Goal: Task Accomplishment & Management: Manage account settings

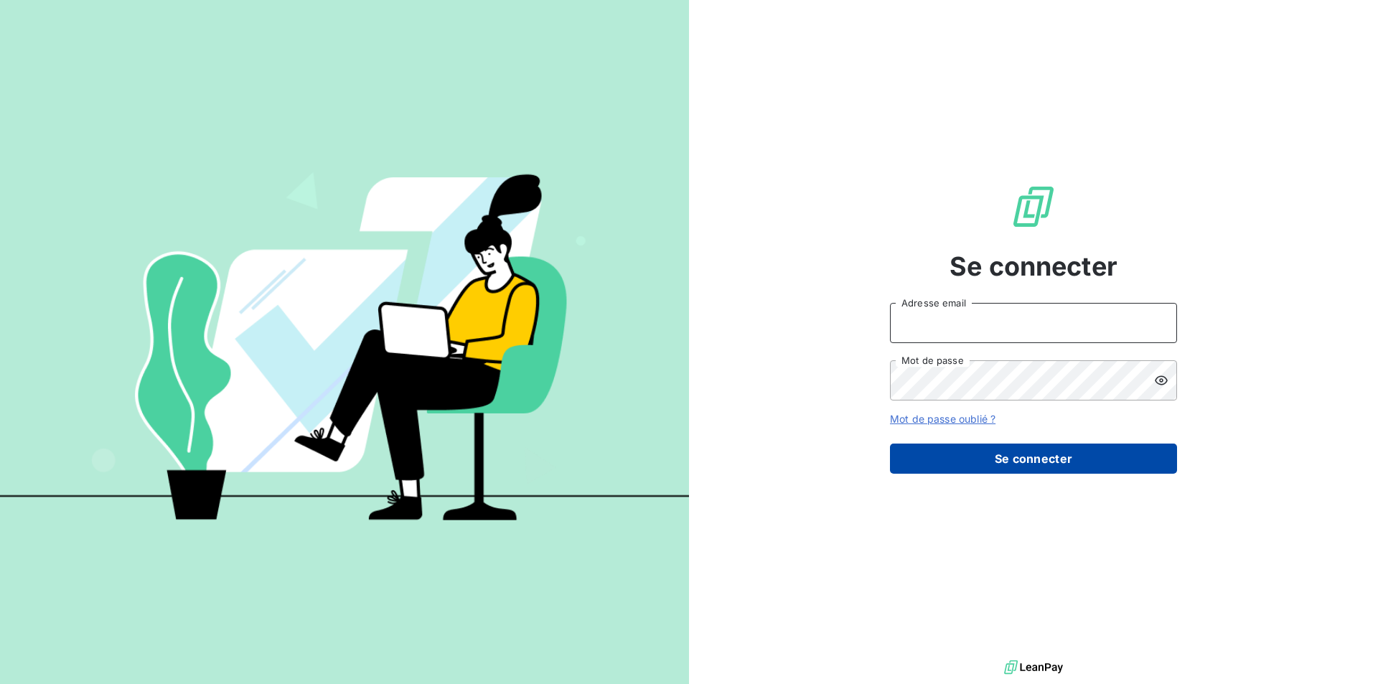
type input "[EMAIL_ADDRESS][DOMAIN_NAME]"
click at [997, 462] on button "Se connecter" at bounding box center [1033, 459] width 287 height 30
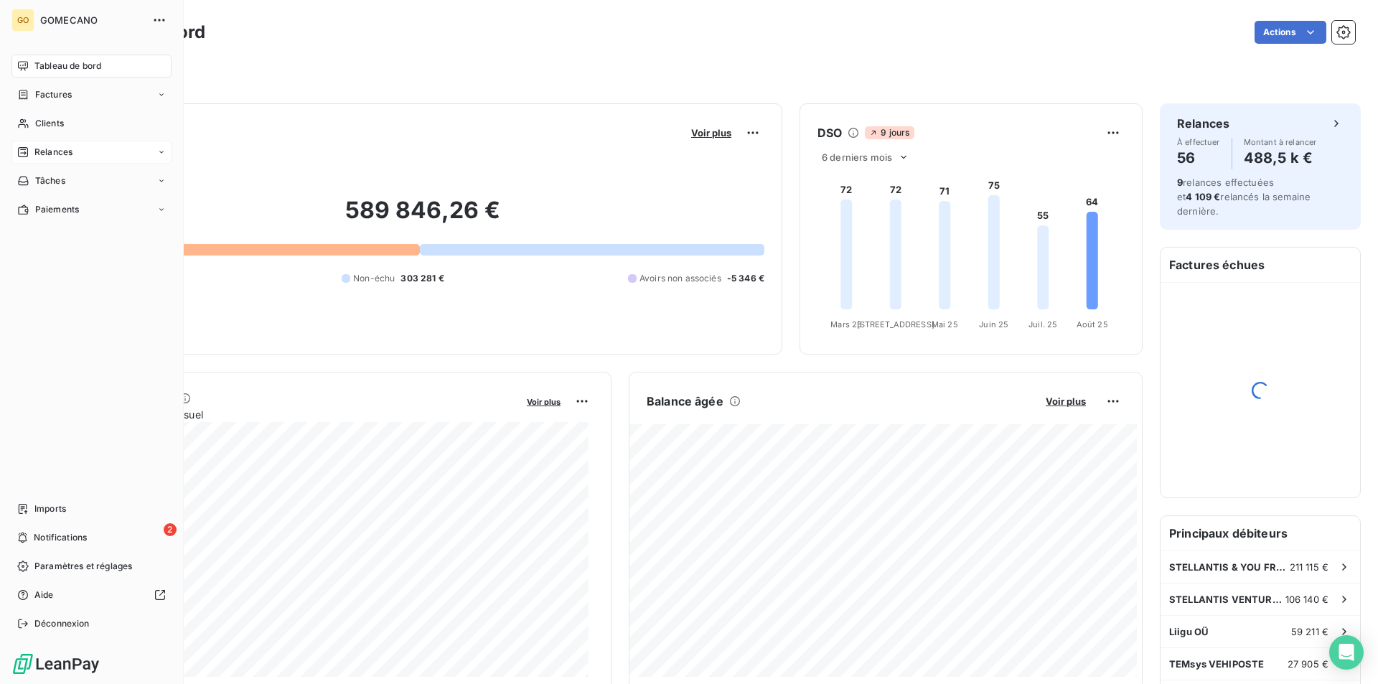
click at [22, 150] on icon at bounding box center [23, 152] width 10 height 10
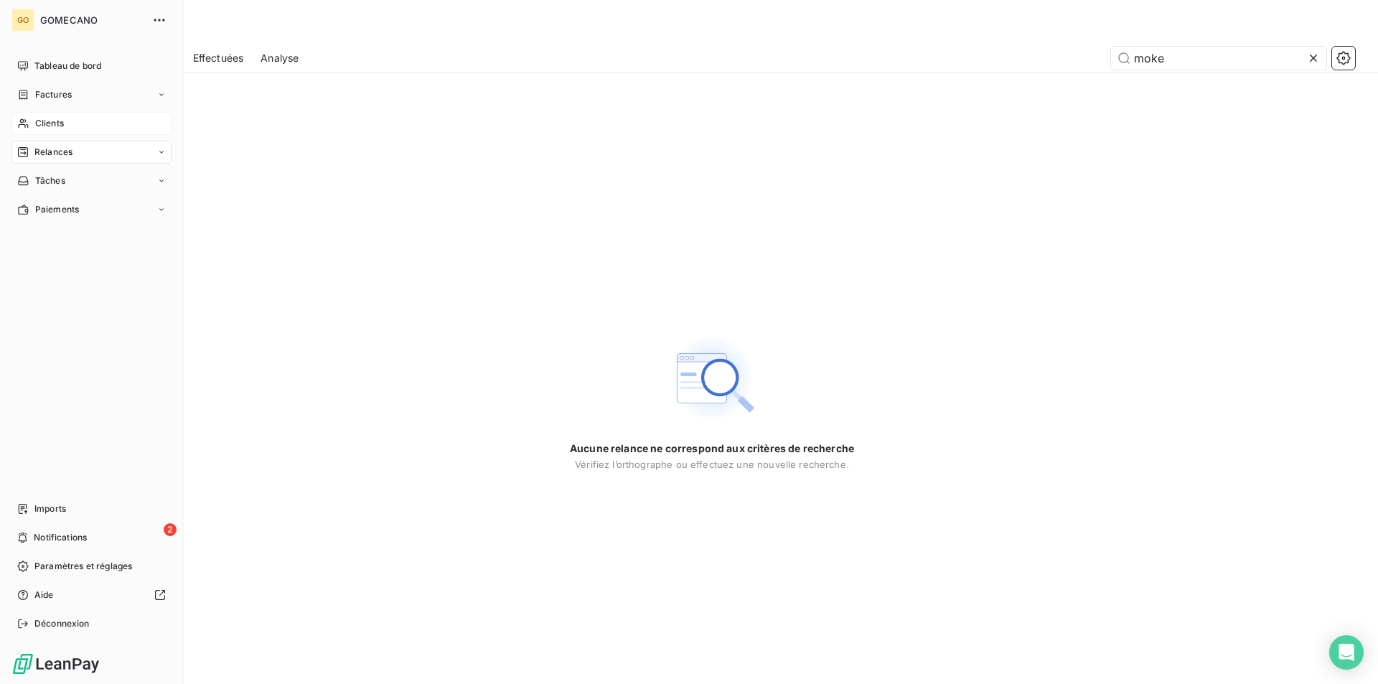
click at [95, 112] on div "Clients" at bounding box center [91, 123] width 160 height 23
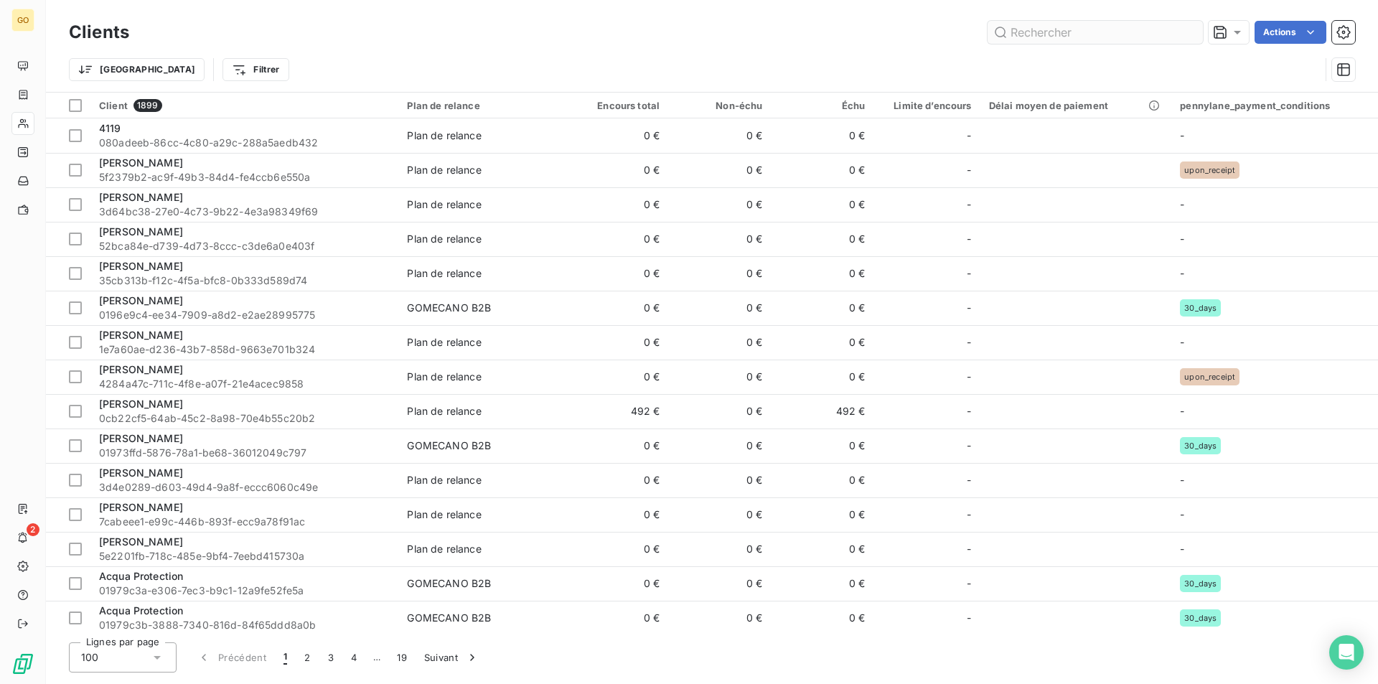
click at [1023, 39] on input "text" at bounding box center [1095, 32] width 215 height 23
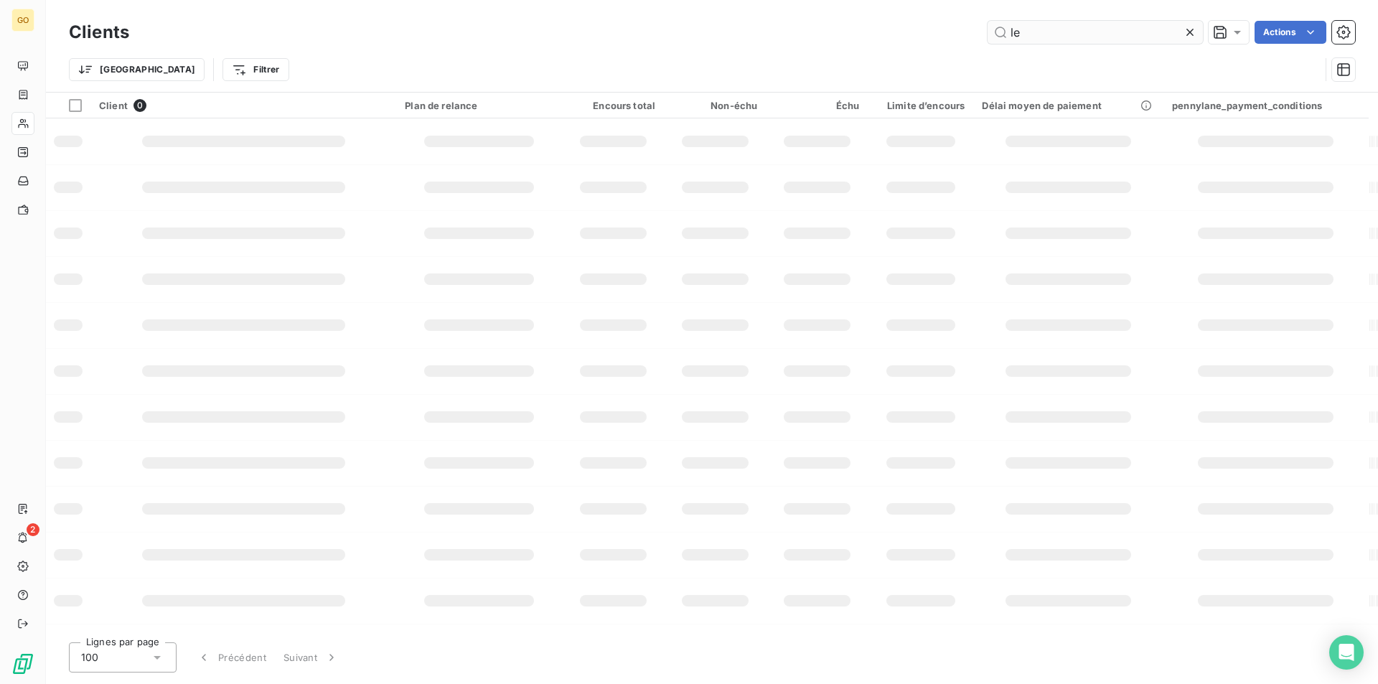
type input "l"
type input "p"
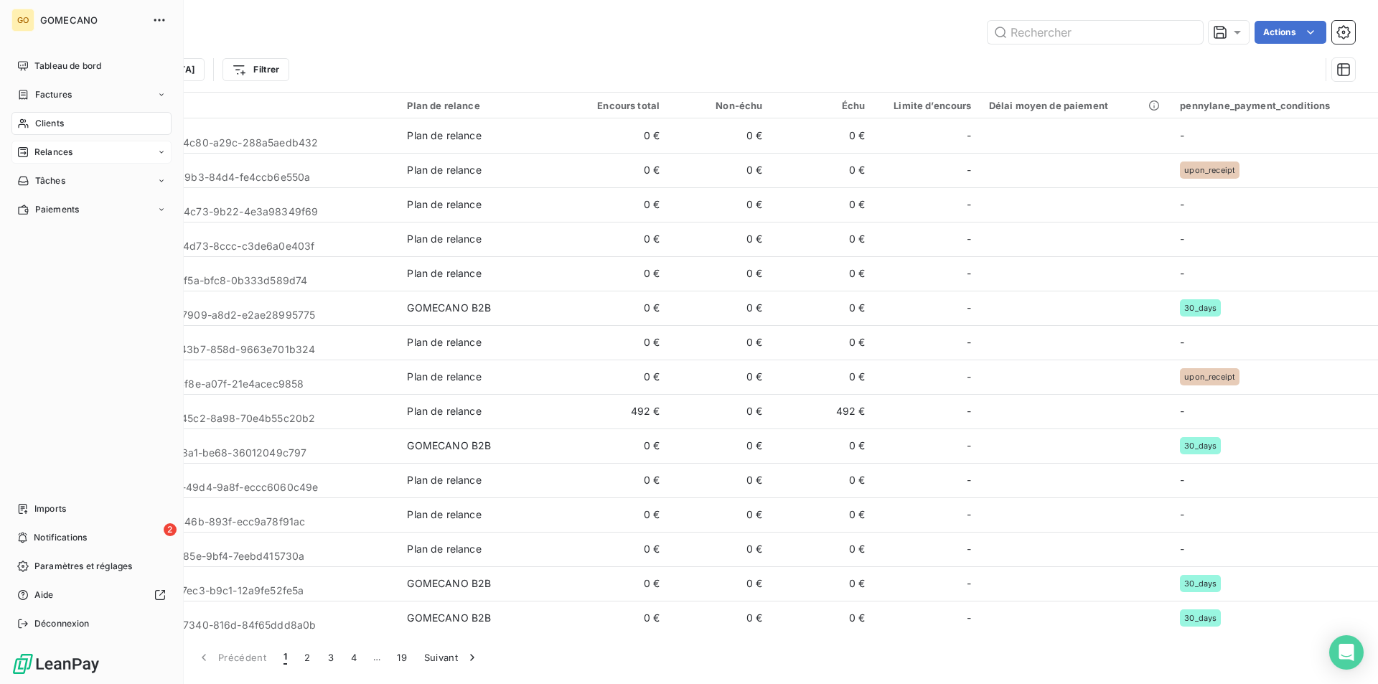
click at [67, 161] on div "Relances" at bounding box center [91, 152] width 160 height 23
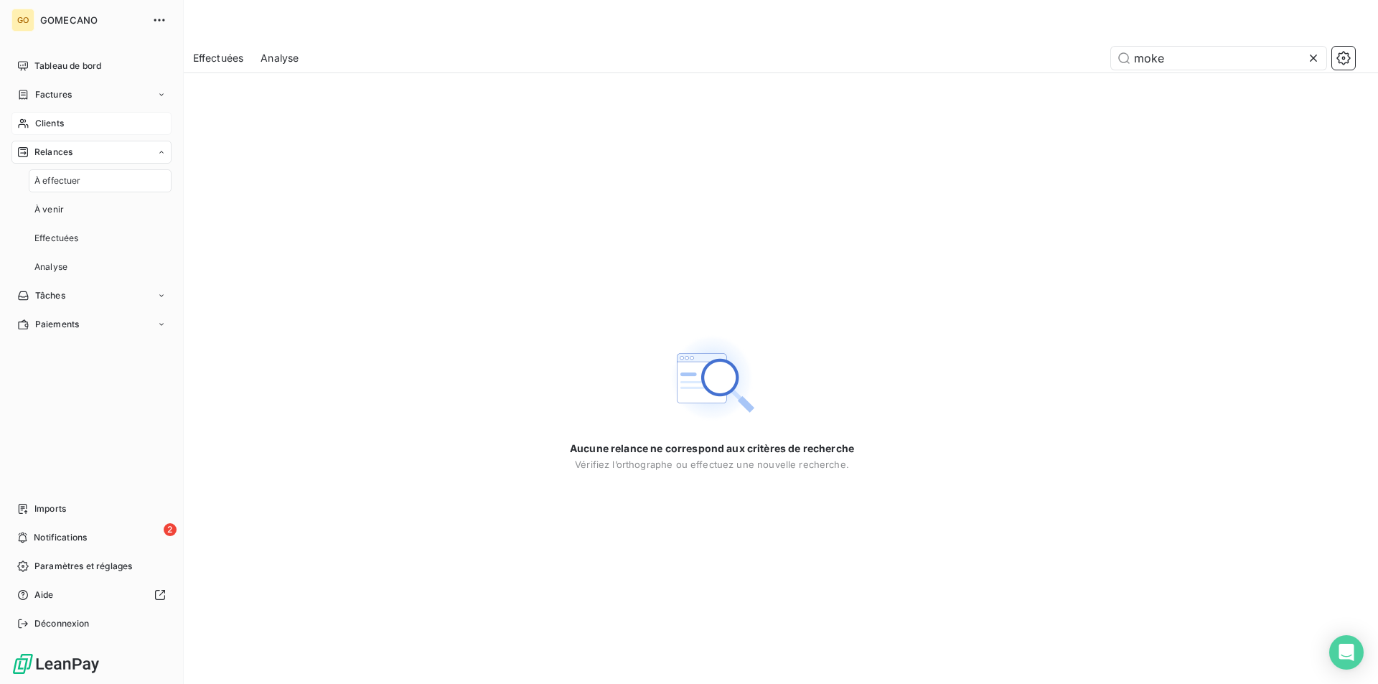
click at [85, 114] on div "Clients" at bounding box center [91, 123] width 160 height 23
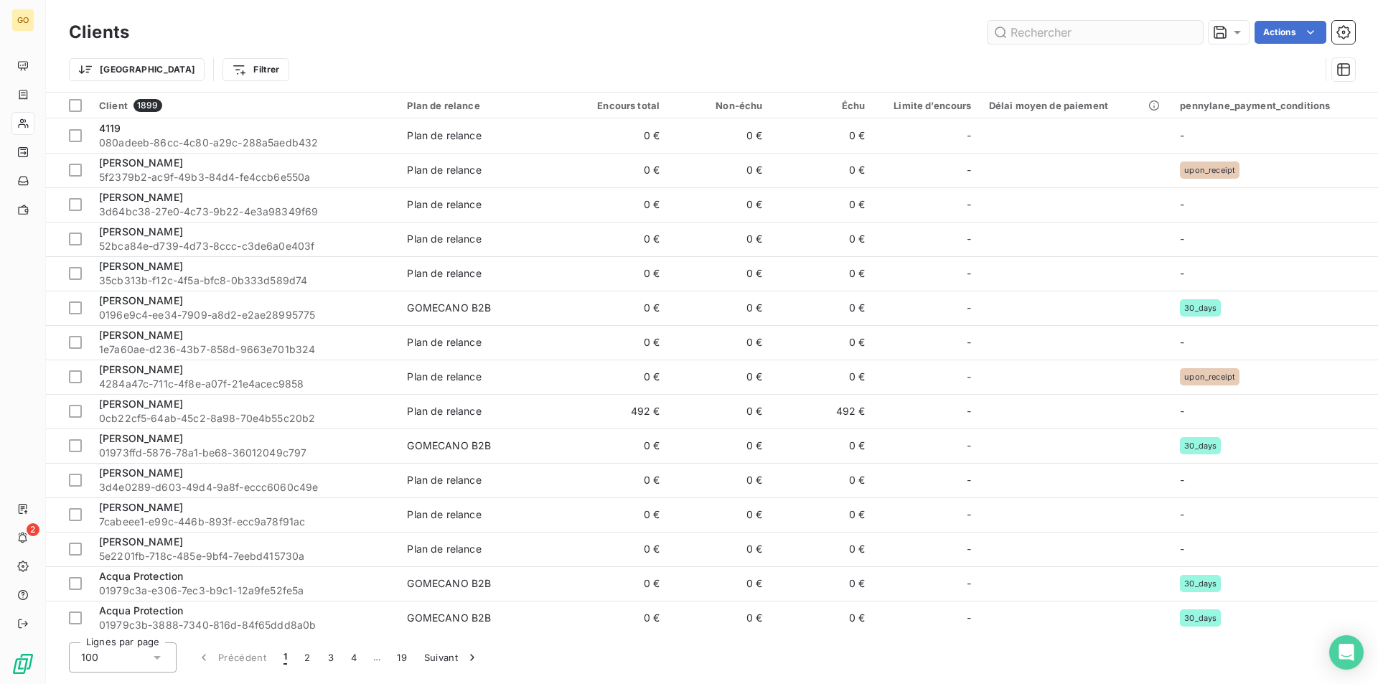
click at [1062, 30] on input "text" at bounding box center [1095, 32] width 215 height 23
click at [1280, 32] on html "GO 2 Clients Actions Trier Filtrer Client 1899 Plan de relance Encours total No…" at bounding box center [689, 342] width 1378 height 684
click at [838, 28] on html "GO 2 Clients Actions Modifier le plan de relance (0 client) Propriétés Clients …" at bounding box center [689, 342] width 1378 height 684
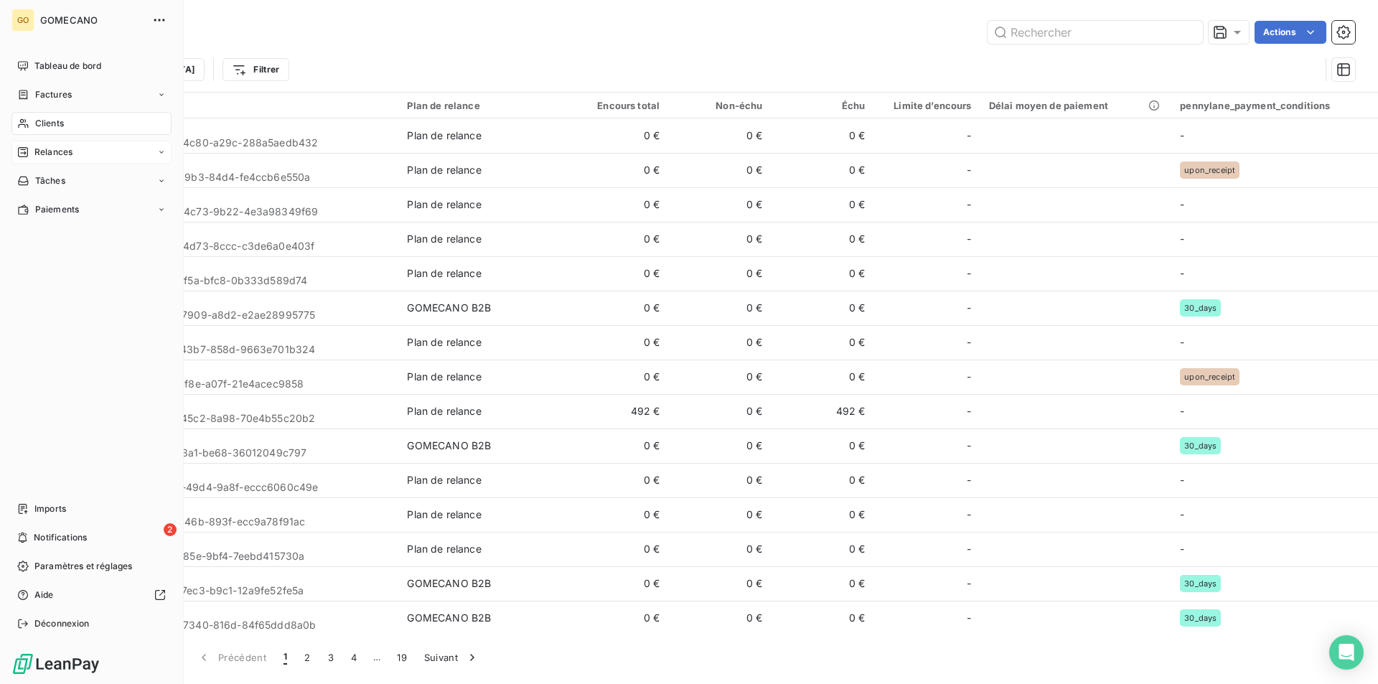
click at [35, 148] on span "Relances" at bounding box center [53, 152] width 38 height 13
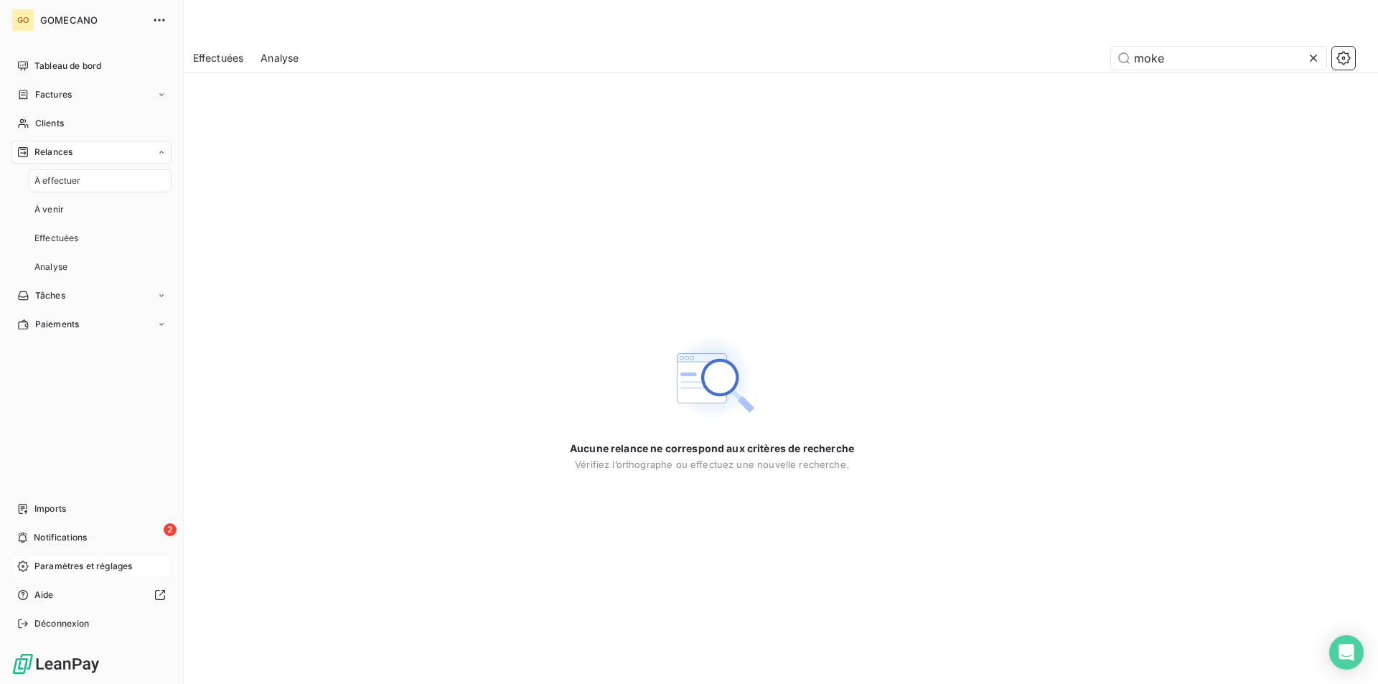
click at [65, 571] on span "Paramètres et réglages" at bounding box center [83, 566] width 98 height 13
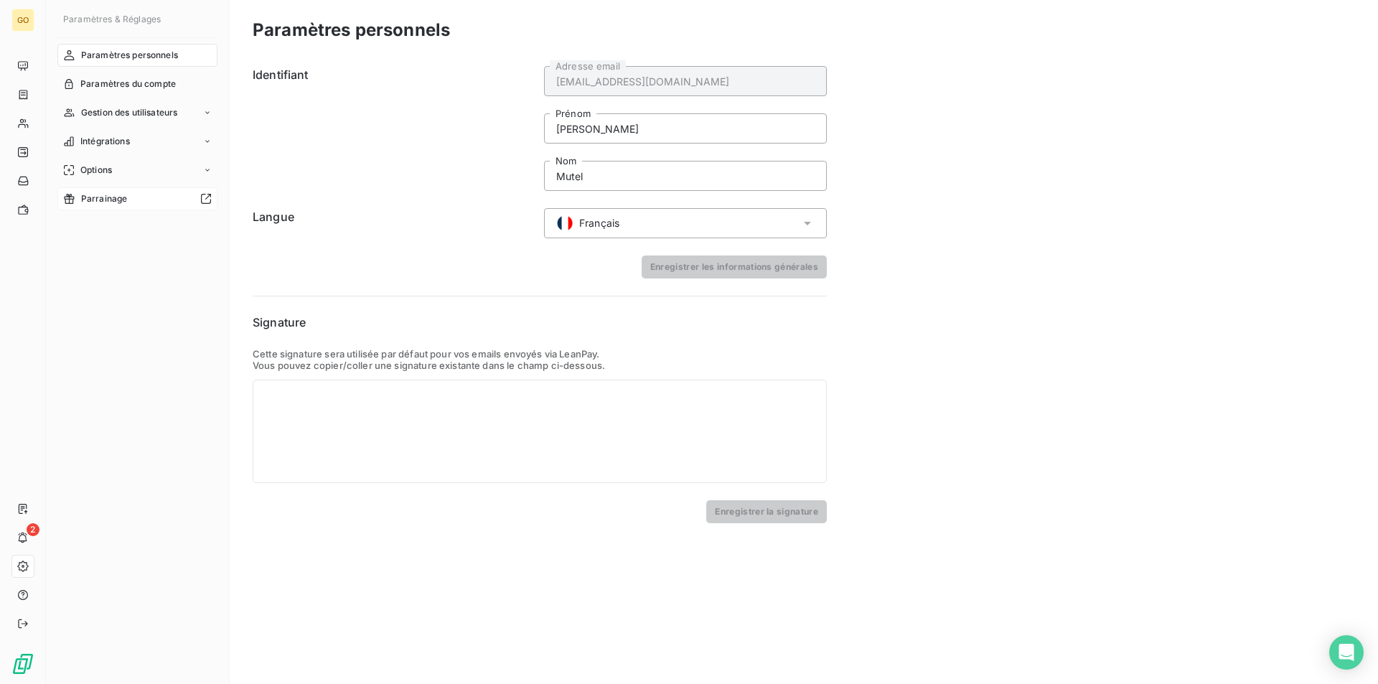
click at [172, 199] on div at bounding box center [172, 198] width 79 height 11
click at [115, 159] on div "Options" at bounding box center [137, 170] width 160 height 23
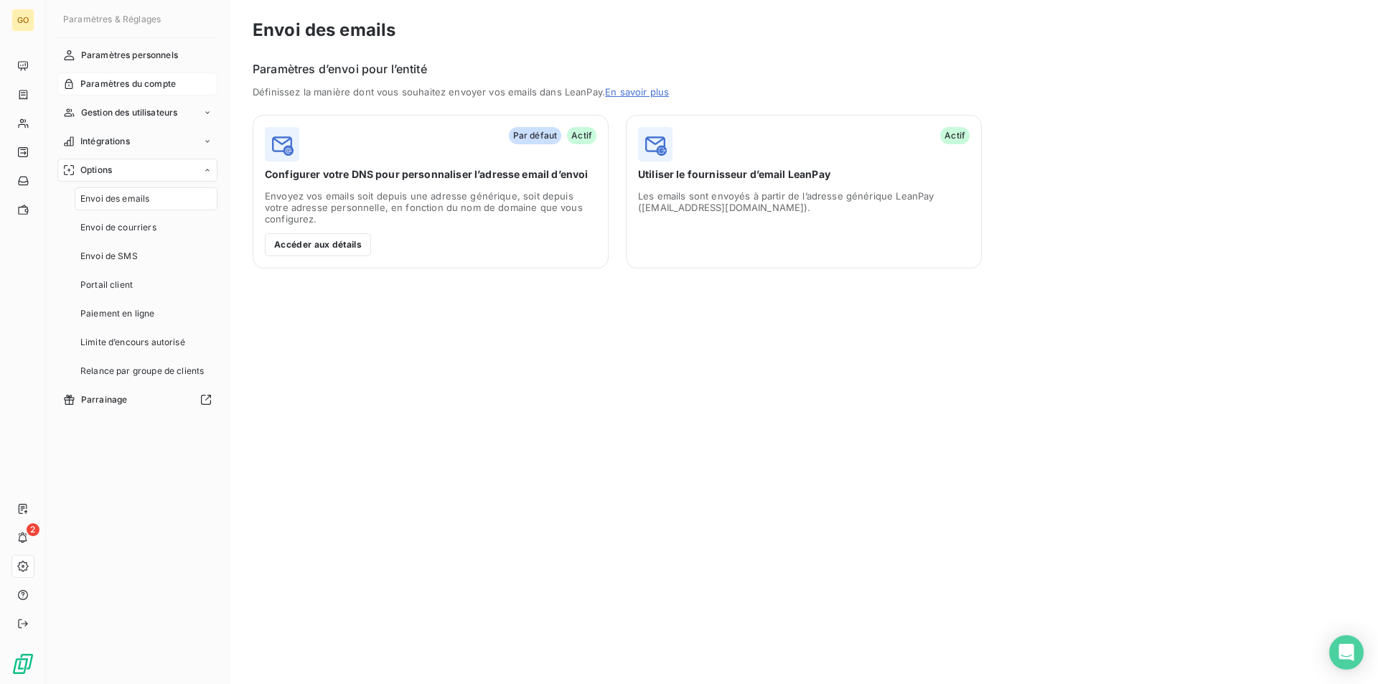
click at [142, 74] on div "Paramètres du compte" at bounding box center [137, 84] width 160 height 23
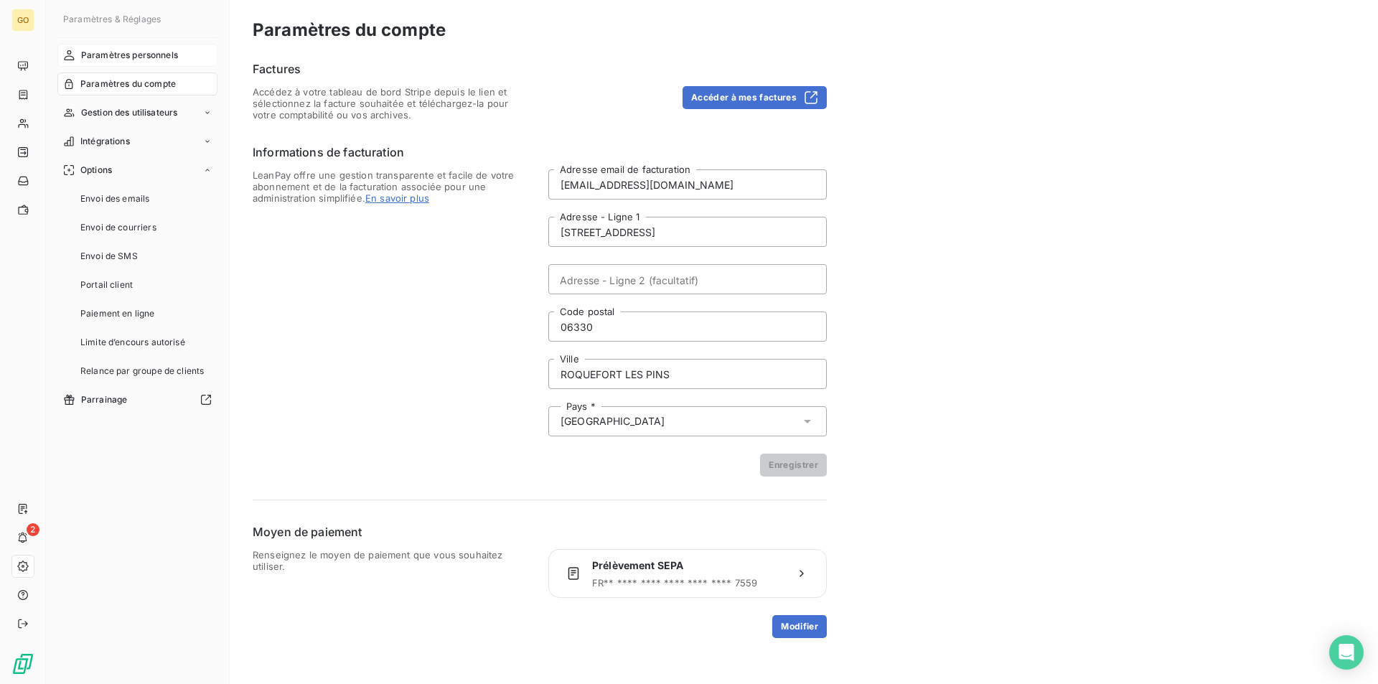
click at [141, 60] on span "Paramètres personnels" at bounding box center [129, 55] width 97 height 13
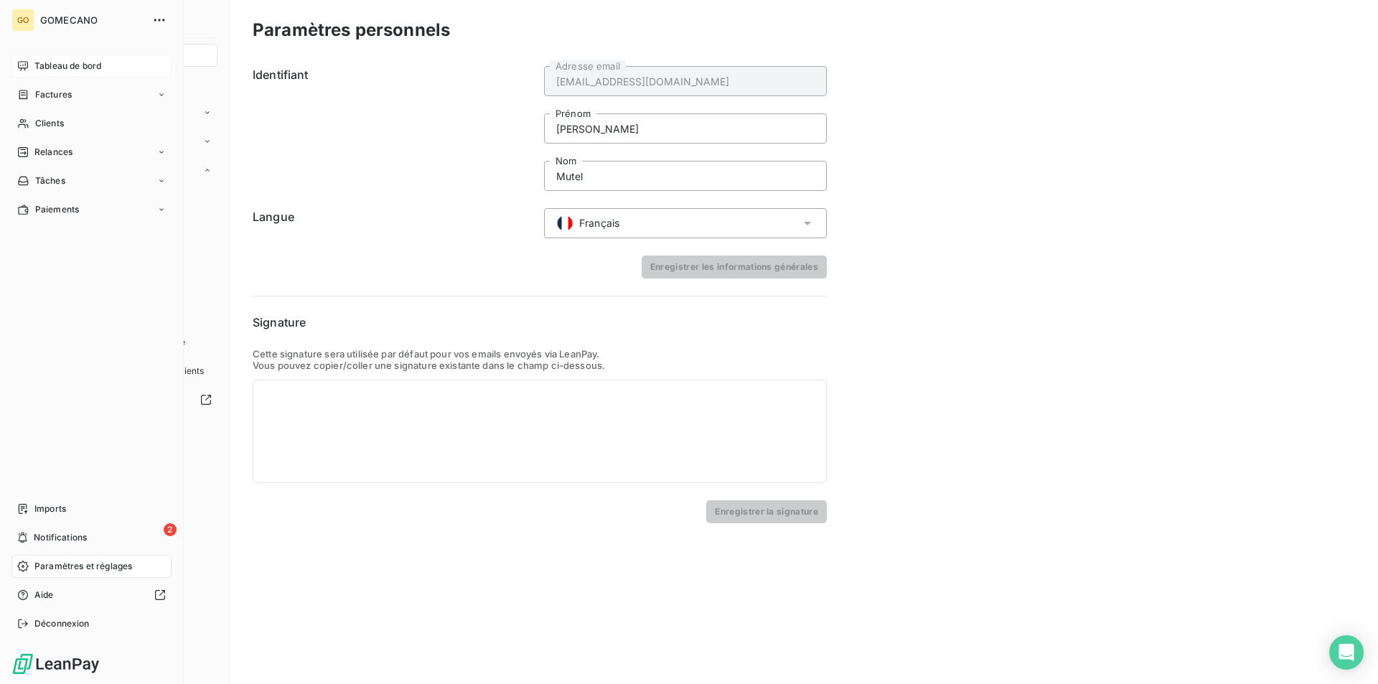
click at [78, 62] on span "Tableau de bord" at bounding box center [67, 66] width 67 height 13
